Goal: Information Seeking & Learning: Learn about a topic

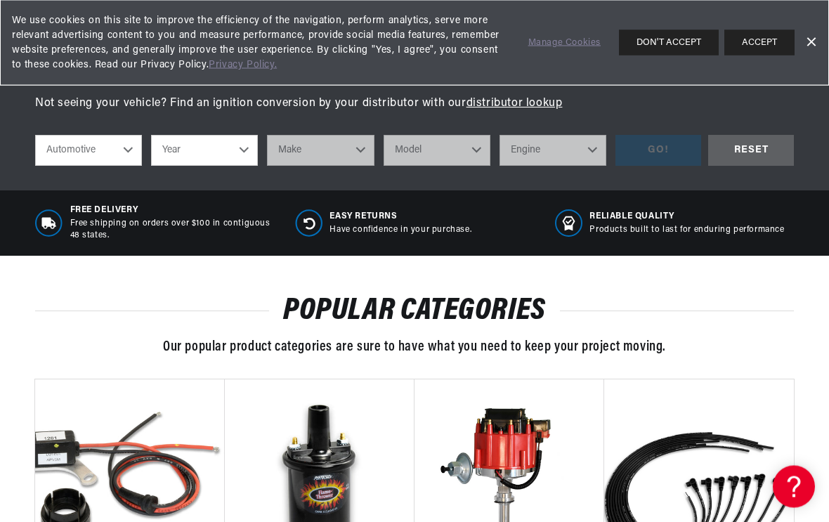
scroll to position [492, 0]
click at [91, 148] on select "Automotive Agricultural Industrial Marine Motorcycle" at bounding box center [88, 150] width 107 height 31
click at [255, 149] on select "Year [DATE] 2021 2020 2019 2018 2017 2016 2015 2014 2013 2012 2011 2010 2009 20…" at bounding box center [204, 150] width 107 height 31
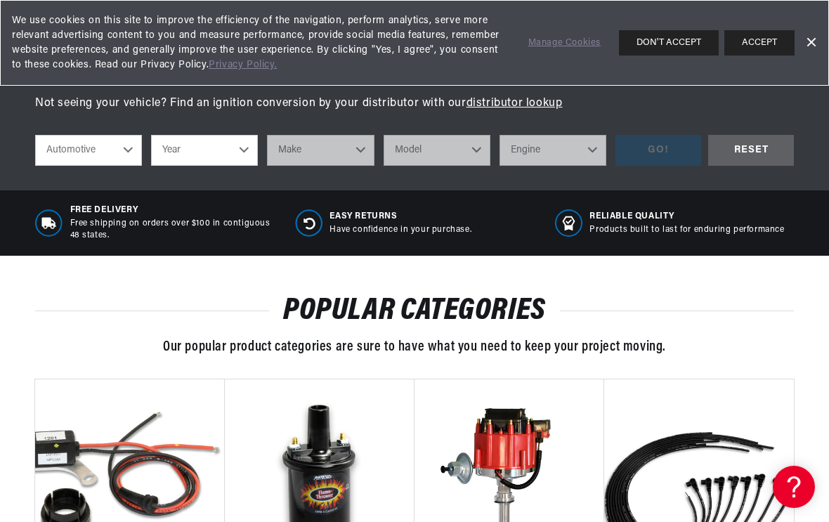
select select "1953"
click at [361, 153] on select "Make Aston [PERSON_NAME][GEOGRAPHIC_DATA] [PERSON_NAME] Buick Cadillac Chevrole…" at bounding box center [320, 150] width 107 height 31
select select "Chevrolet"
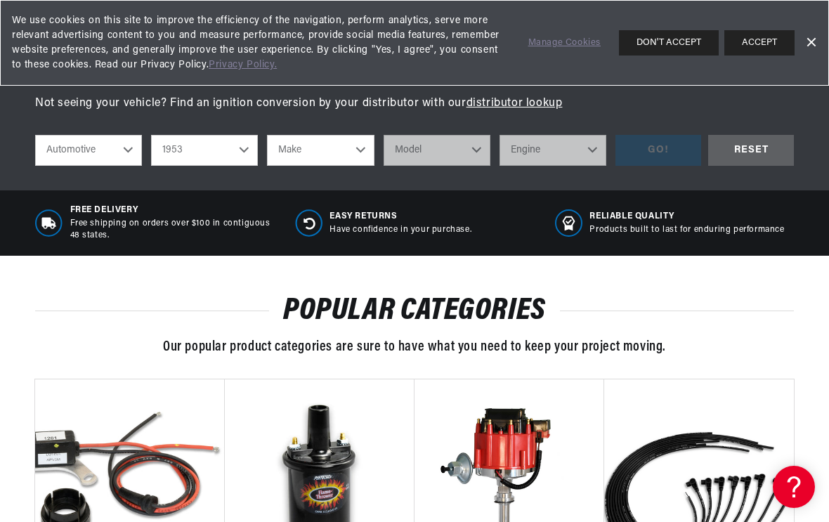
select select "Chevrolet"
click at [484, 149] on select "Model [GEOGRAPHIC_DATA] Corvette One-Fifty Series Truck Two-Ten Series" at bounding box center [437, 150] width 107 height 31
select select "Corvette"
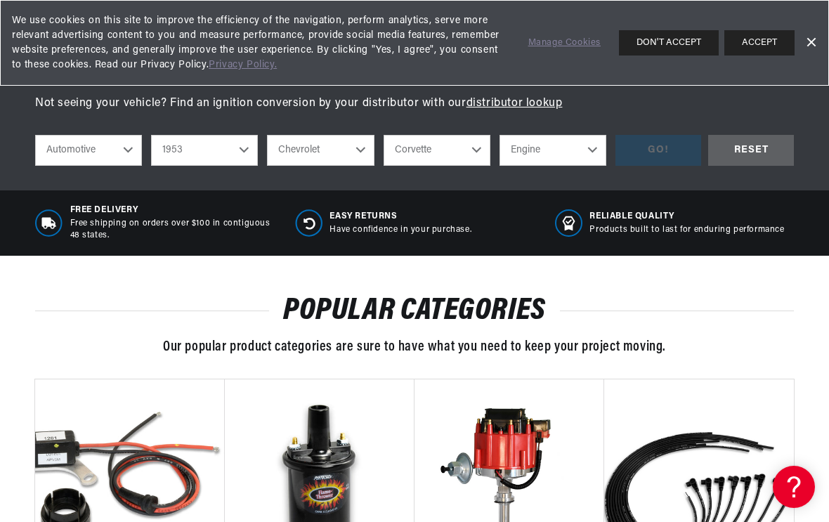
scroll to position [0, 703]
click at [480, 153] on select "Bel Air Corvette One-Fifty Series Truck Two-Ten Series" at bounding box center [437, 150] width 107 height 31
select select "Truck"
click at [590, 153] on select "Engine 3.8L 4.3L" at bounding box center [553, 150] width 107 height 31
select select "3.8L"
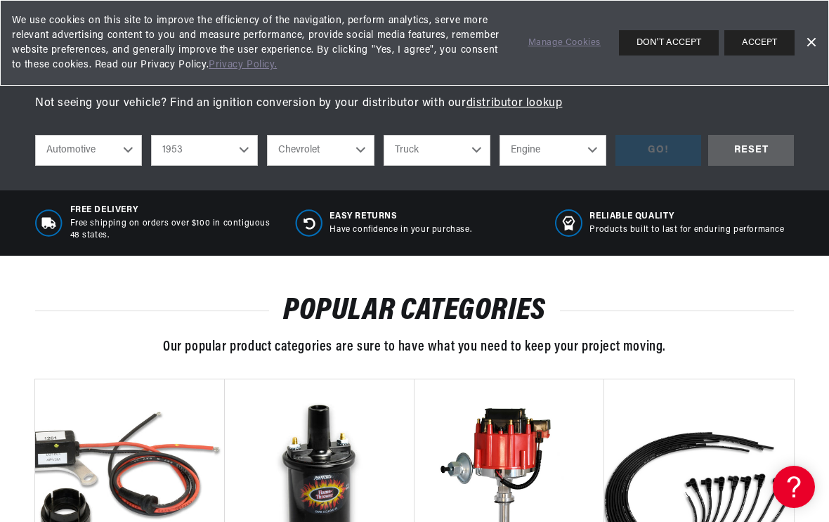
select select "3.8L"
click at [594, 155] on select "3.8L 4.3L" at bounding box center [553, 150] width 107 height 31
click at [476, 150] on select "Bel Air Corvette One-Fifty Series Truck Two-Ten Series" at bounding box center [437, 150] width 107 height 31
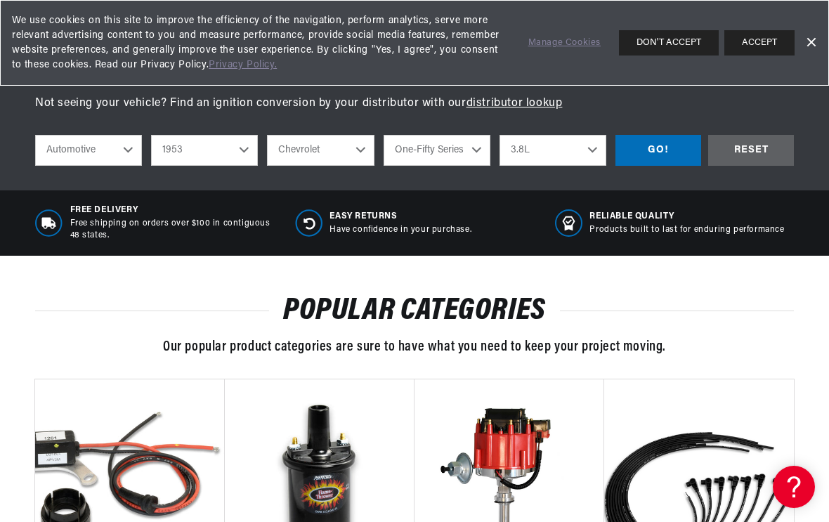
click at [599, 149] on select "3.8L" at bounding box center [553, 150] width 107 height 31
click at [484, 146] on select "Bel Air Corvette One-Fifty Series Truck Two-Ten Series" at bounding box center [437, 150] width 107 height 31
select select "Corvette"
click at [823, 32] on div "We use cookies on this site to improve the efficiency of the navigation, perfor…" at bounding box center [414, 43] width 829 height 86
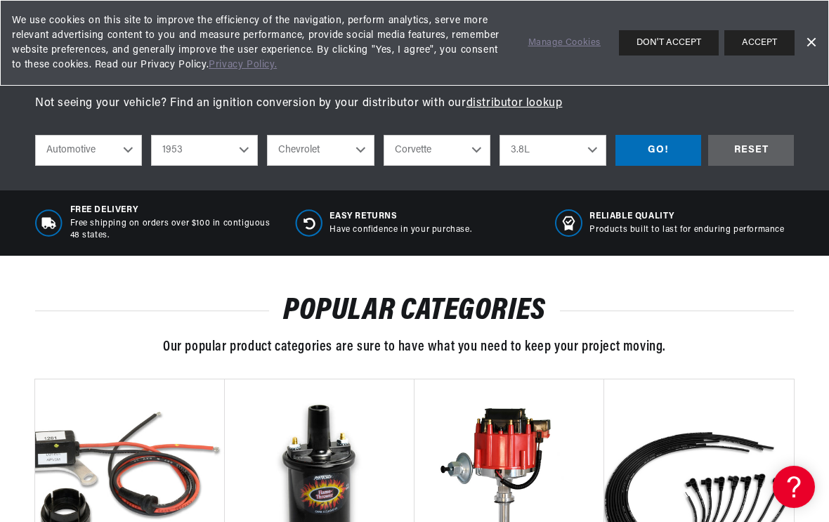
click at [823, 32] on div "We use cookies on this site to improve the efficiency of the navigation, perfor…" at bounding box center [414, 43] width 829 height 86
click at [820, 44] on link "Dismiss Banner" at bounding box center [811, 42] width 21 height 21
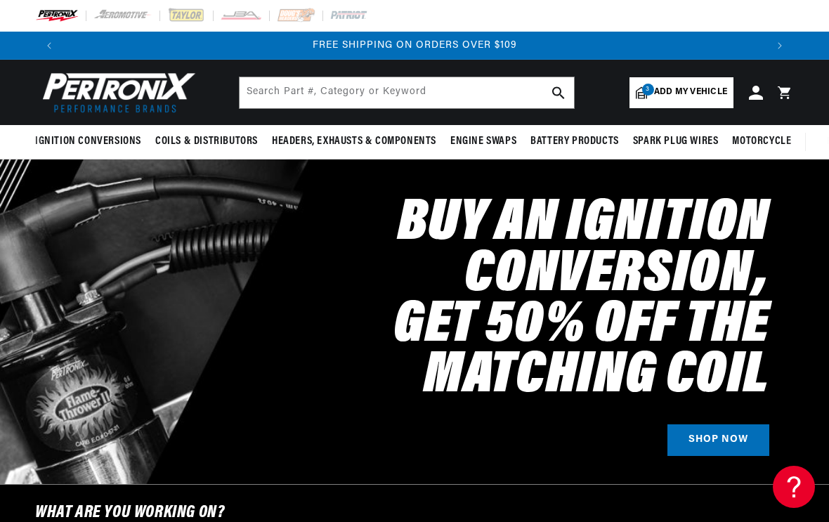
scroll to position [0, 0]
